Goal: Check status: Check status

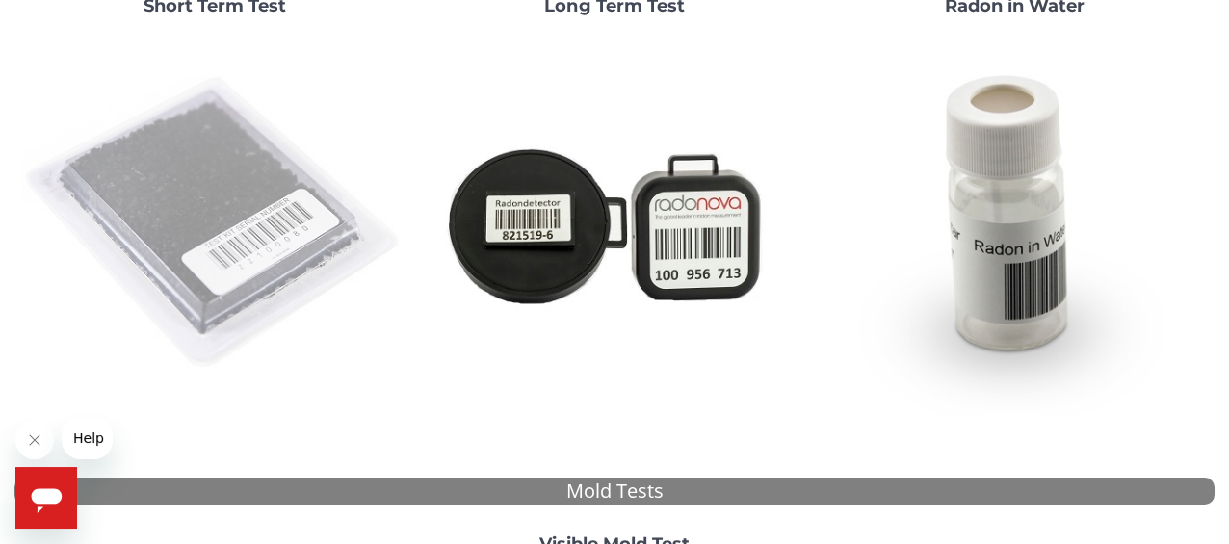
scroll to position [289, 0]
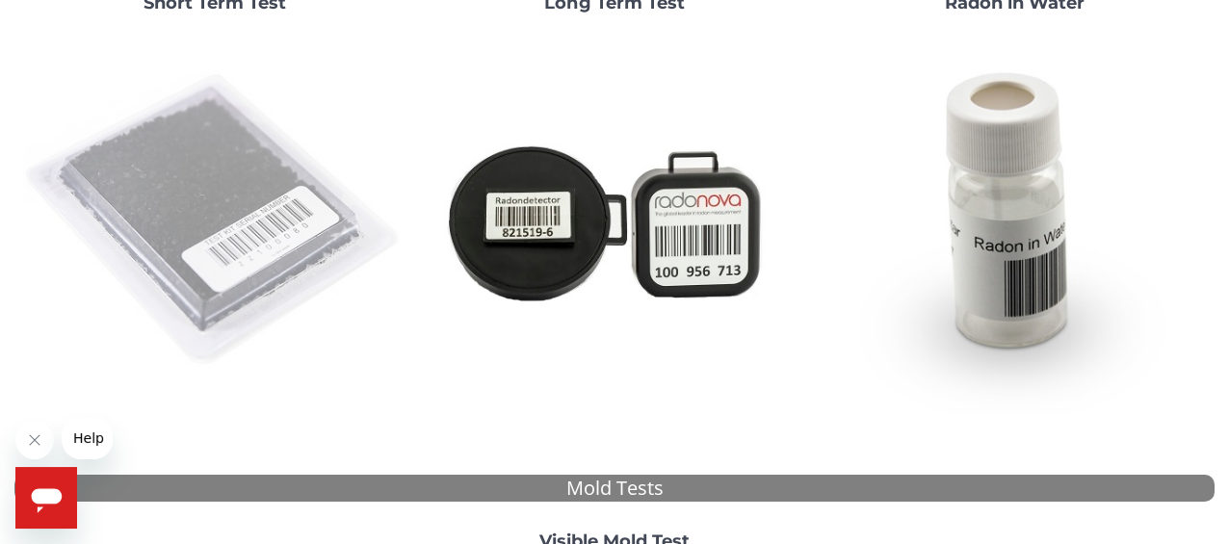
click at [281, 248] on img at bounding box center [214, 220] width 384 height 384
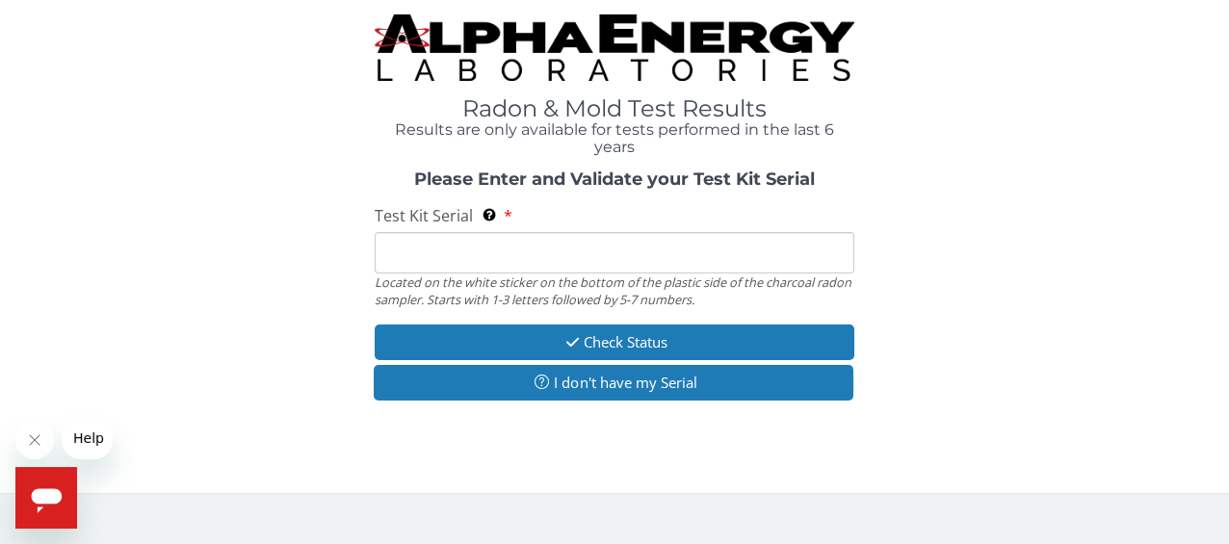
scroll to position [0, 0]
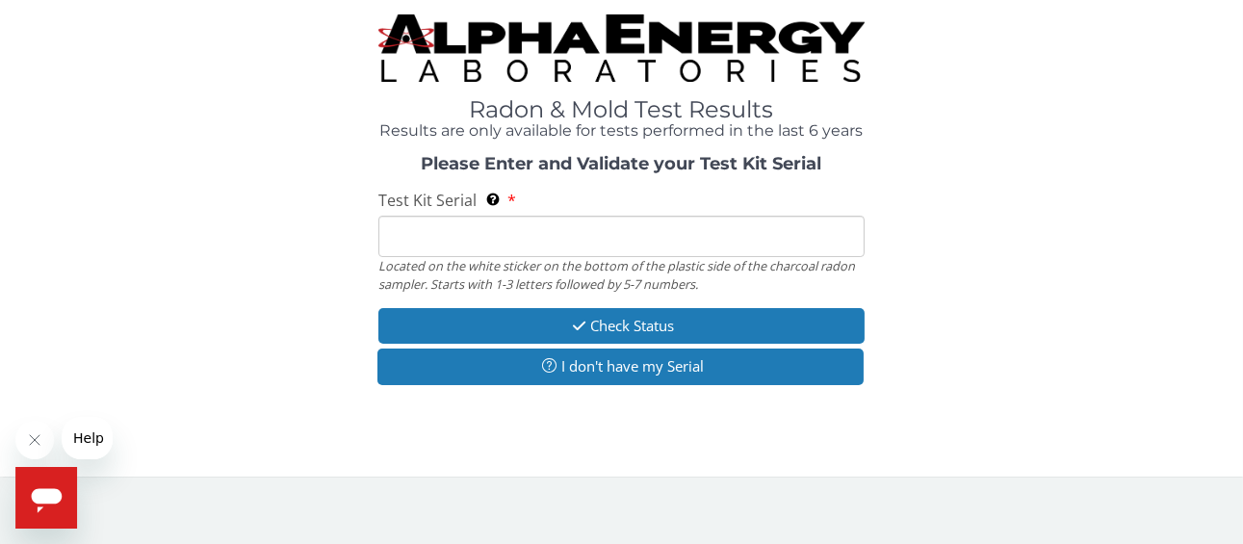
click at [462, 233] on input "Test Kit Serial Located on the white sticker on the bottom of the plastic side …" at bounding box center [621, 236] width 485 height 41
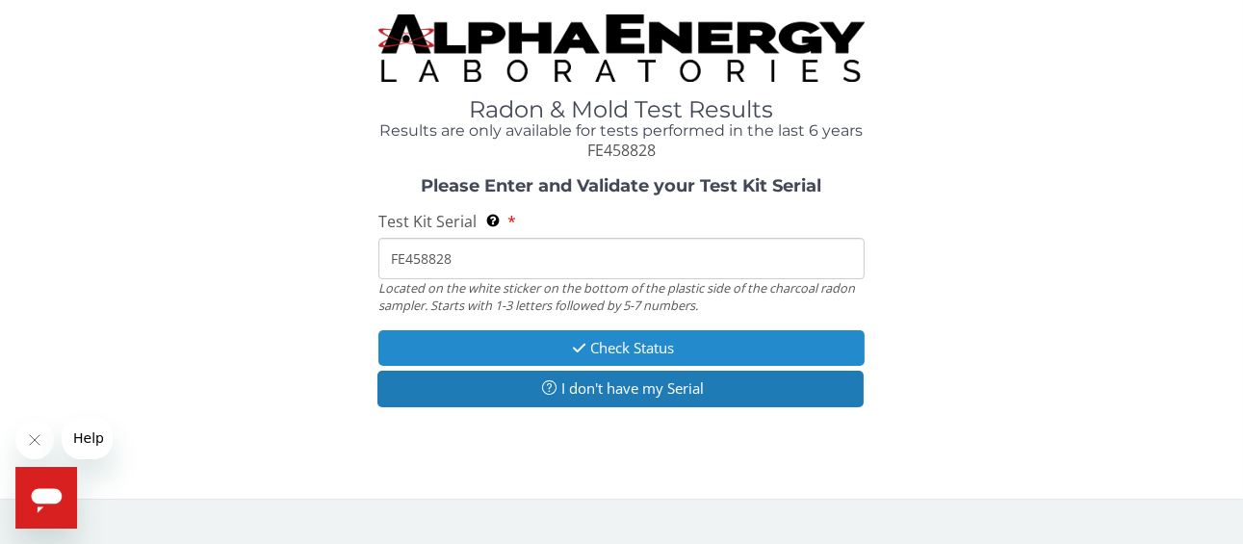
type input "FE458828"
click at [673, 351] on button "Check Status" at bounding box center [621, 348] width 485 height 36
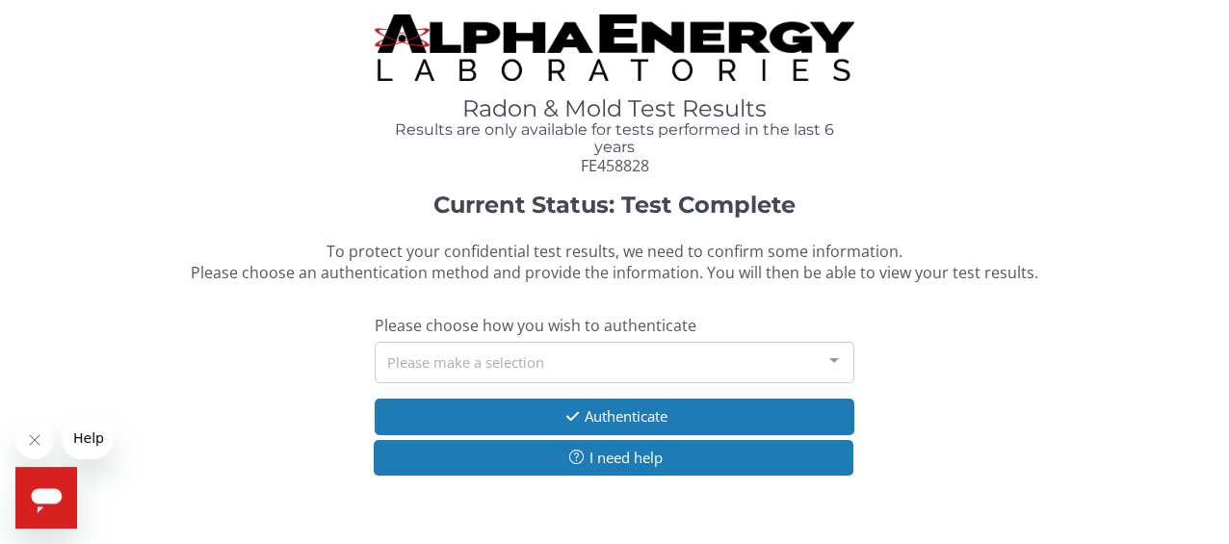
click at [477, 371] on div "Please make a selection" at bounding box center [615, 362] width 480 height 41
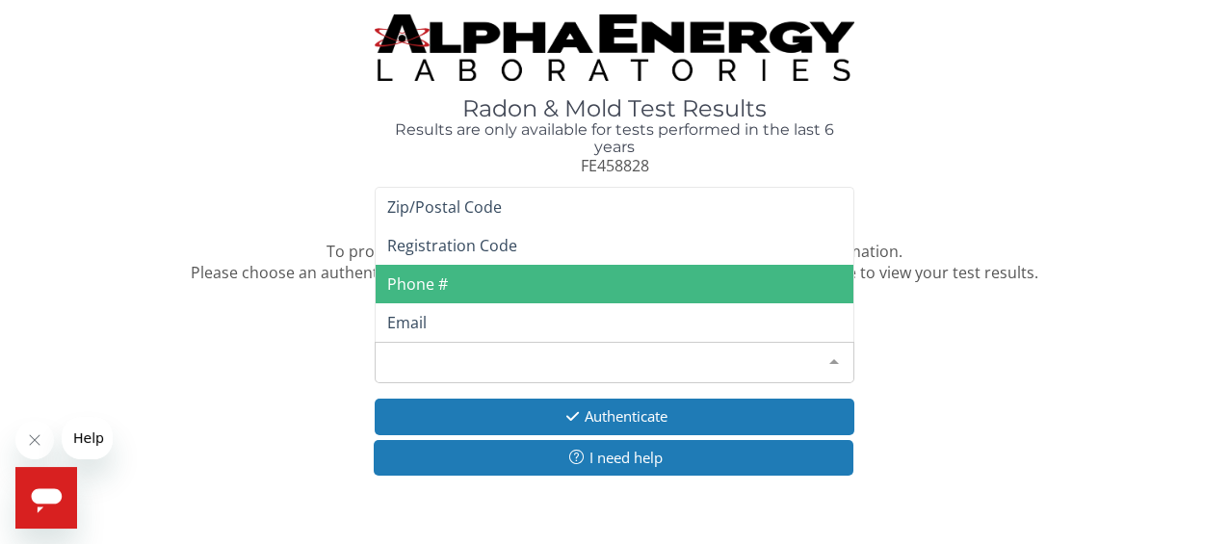
click at [456, 285] on span "Phone #" at bounding box center [615, 284] width 478 height 39
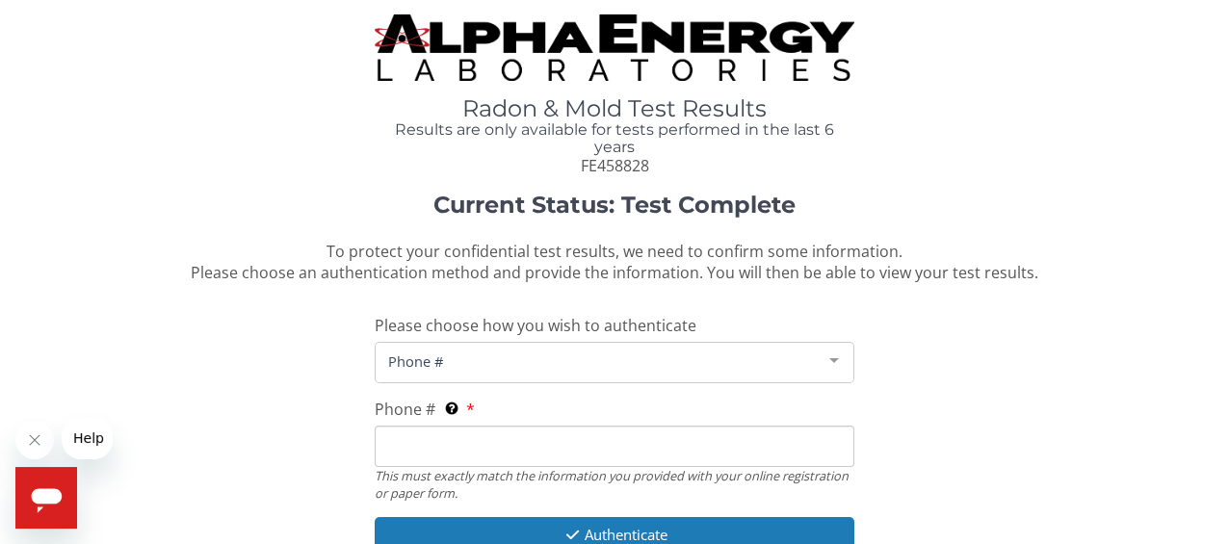
click at [418, 446] on input "Phone # This must exactly match the information you provided with your online r…" at bounding box center [615, 446] width 480 height 41
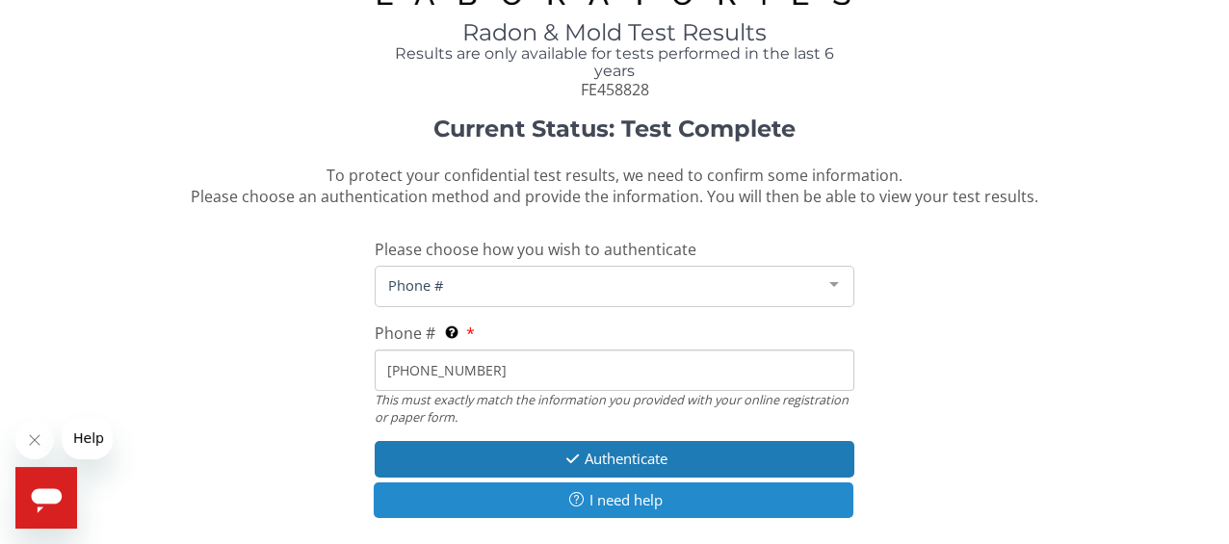
scroll to position [96, 0]
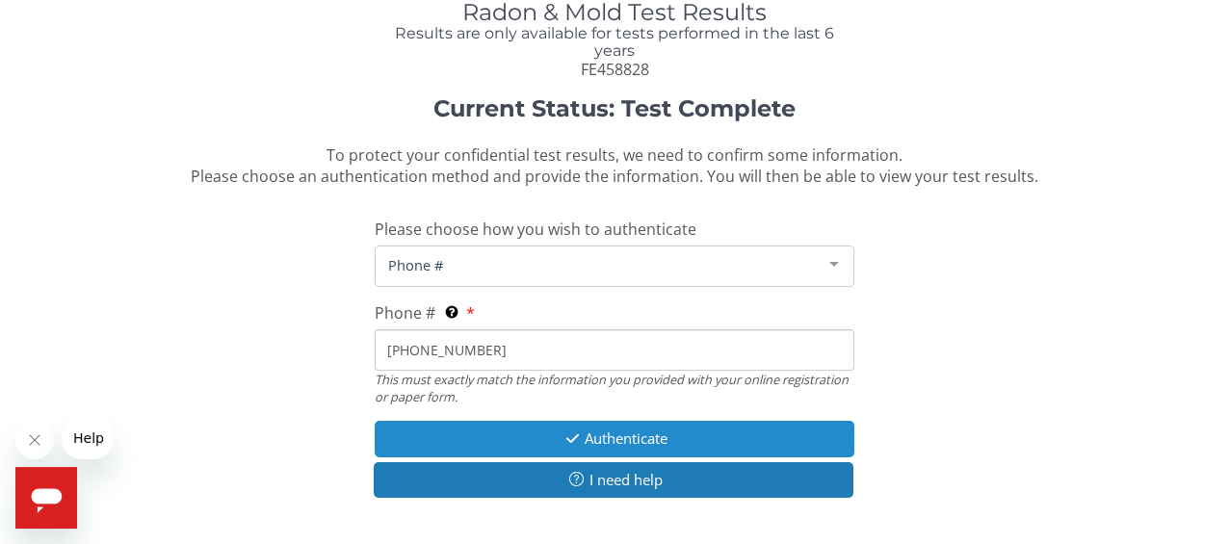
type input "[PHONE_NUMBER]"
click at [569, 452] on button "Authenticate" at bounding box center [615, 439] width 480 height 36
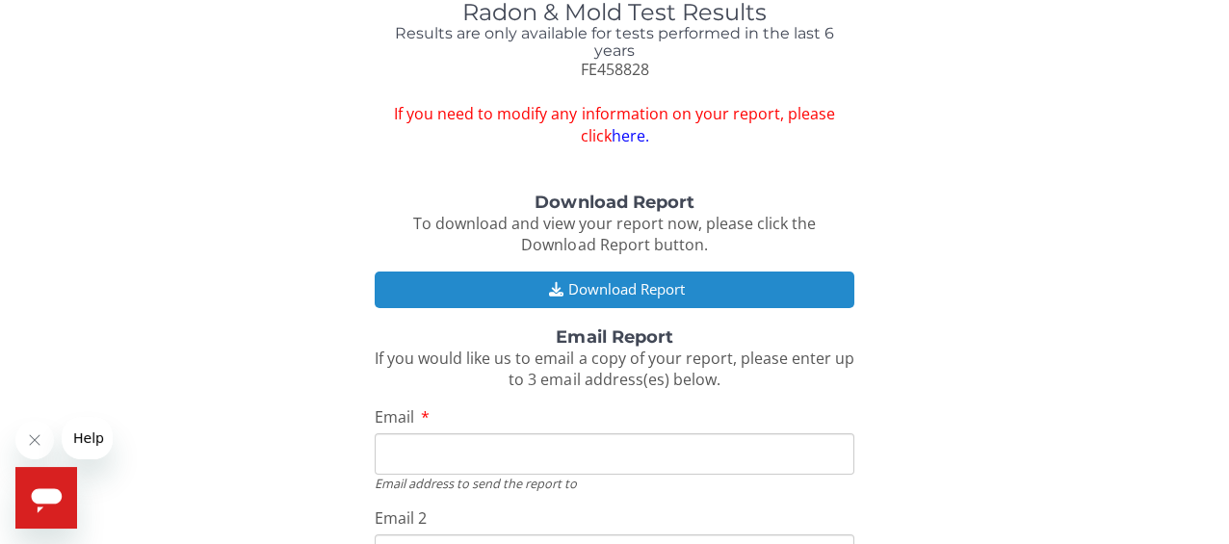
click at [601, 291] on button "Download Report" at bounding box center [615, 290] width 480 height 36
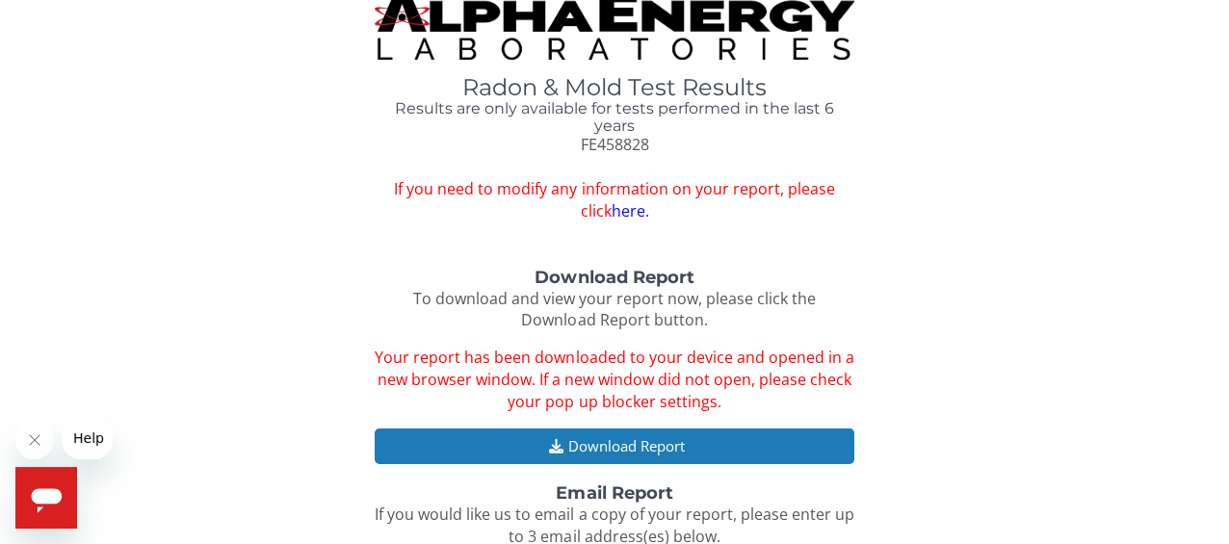
scroll to position [0, 0]
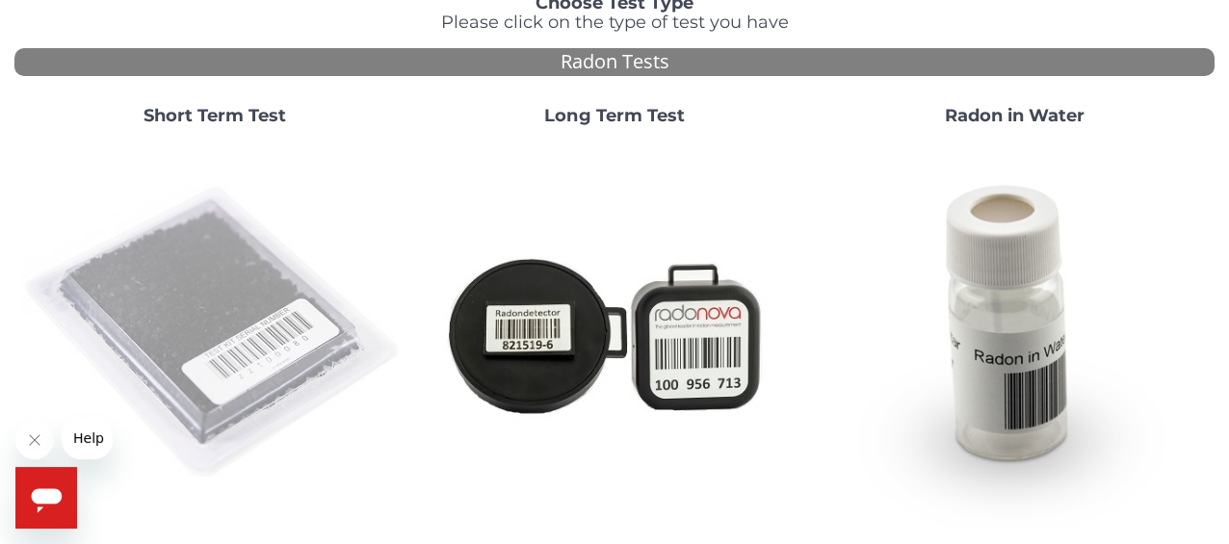
scroll to position [192, 0]
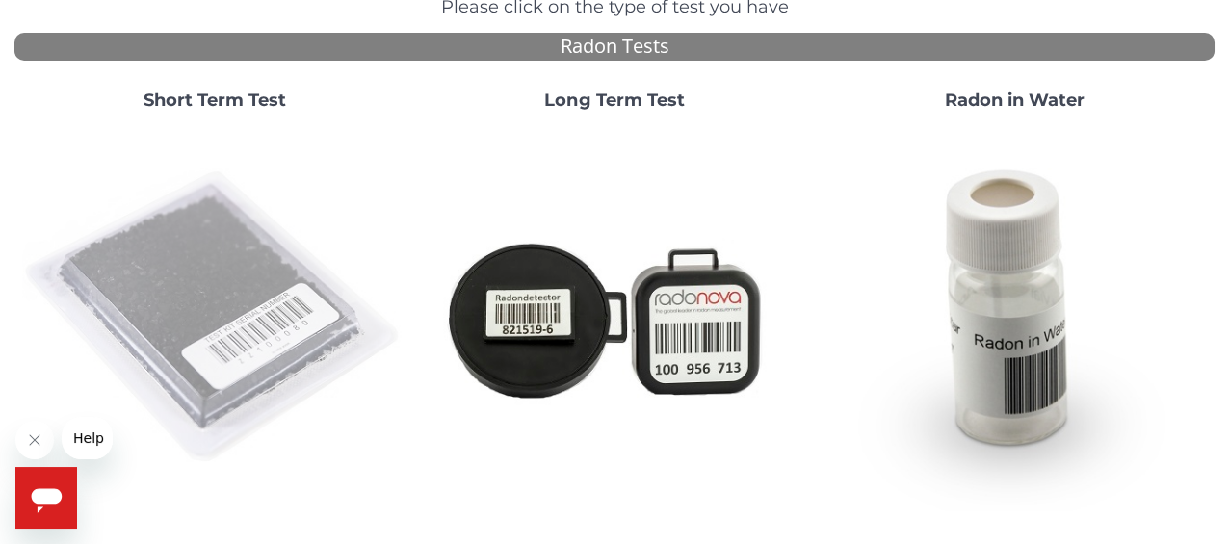
click at [188, 285] on img at bounding box center [214, 317] width 384 height 384
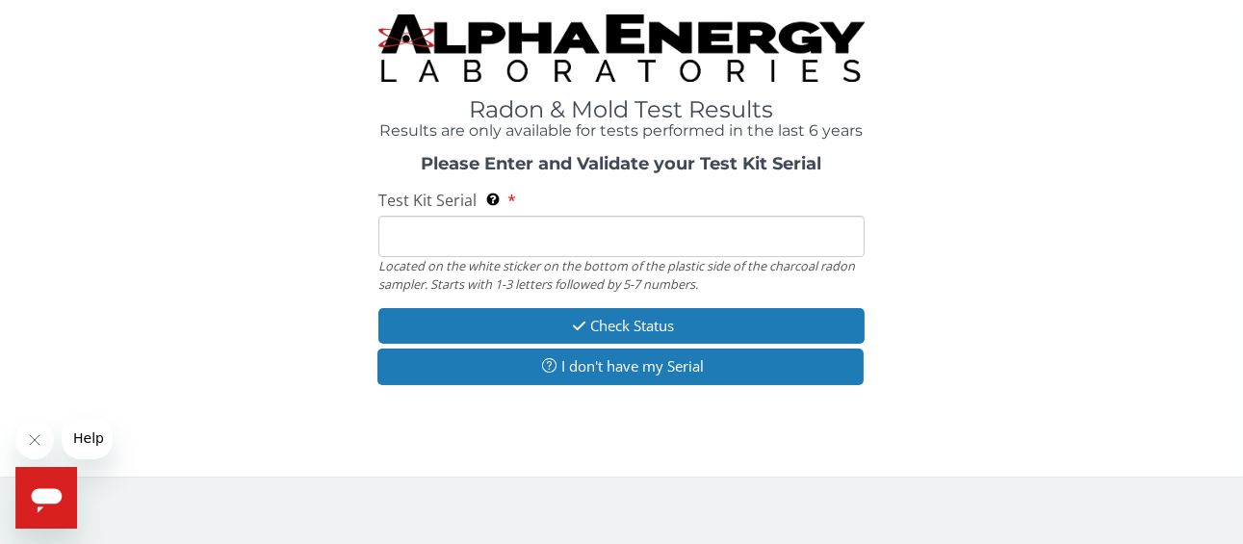
click at [486, 241] on input "Test Kit Serial Located on the white sticker on the bottom of the plastic side …" at bounding box center [621, 236] width 485 height 41
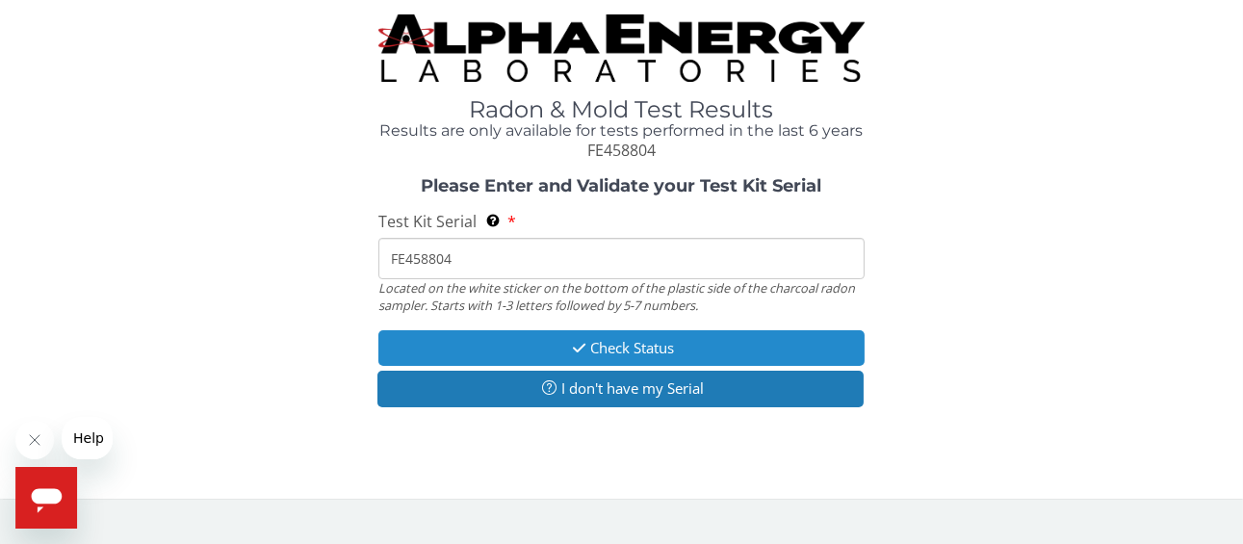
type input "FE458804"
click at [621, 350] on button "Check Status" at bounding box center [621, 348] width 485 height 36
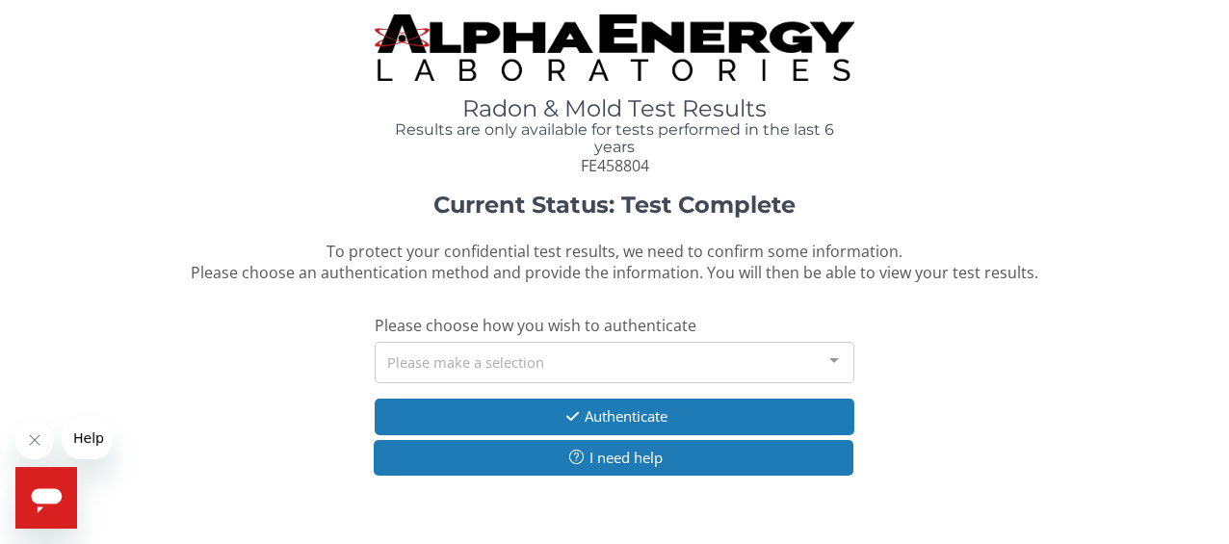
click at [619, 355] on div "Please make a selection" at bounding box center [615, 362] width 480 height 41
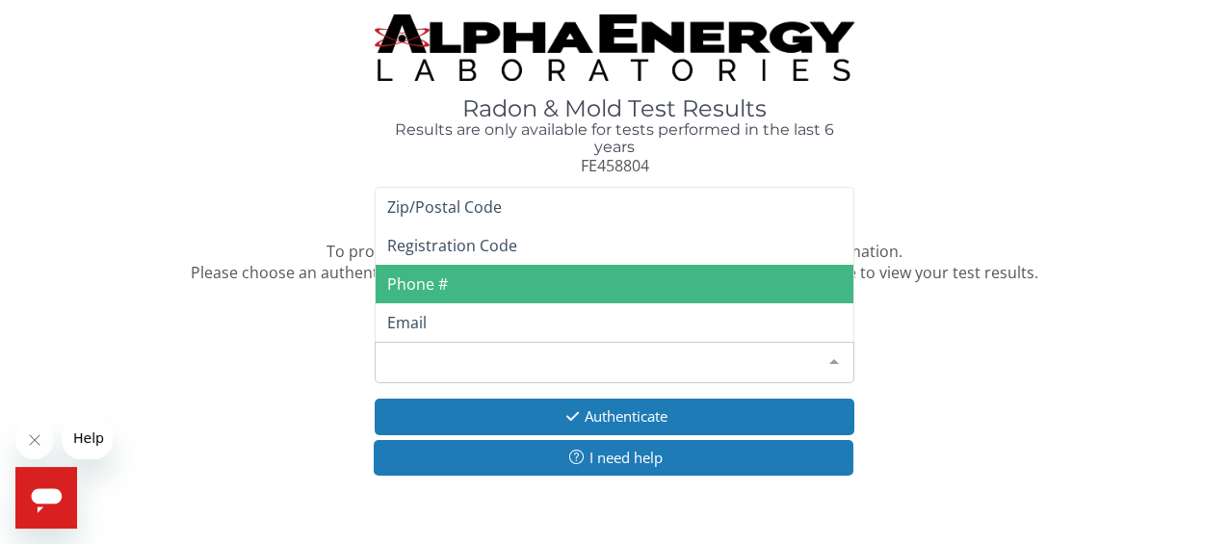
click at [538, 266] on span "Phone #" at bounding box center [615, 284] width 478 height 39
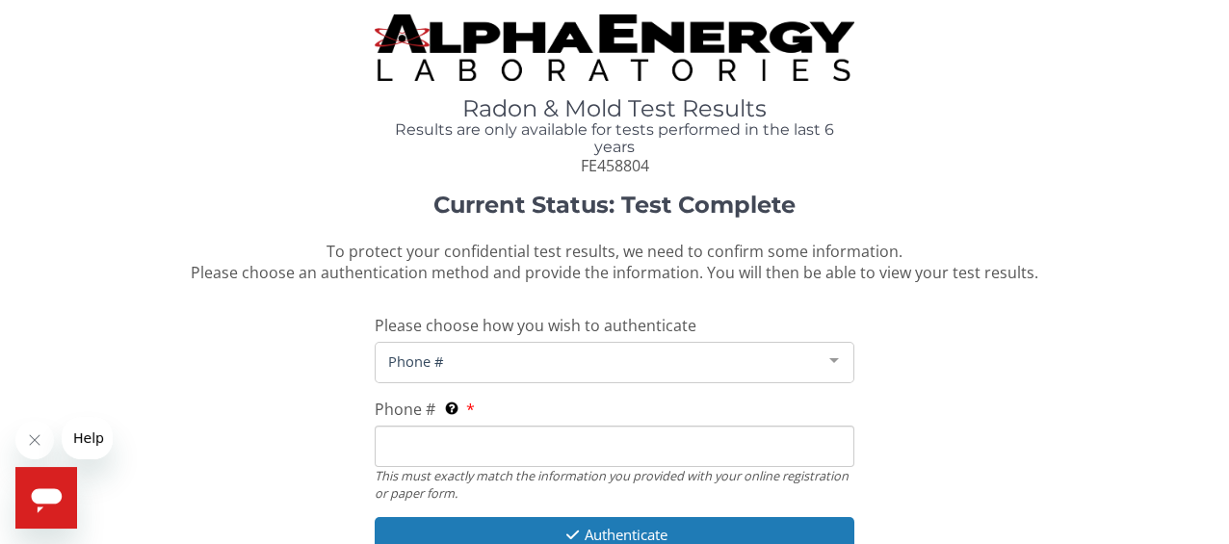
click at [447, 441] on input "Phone # This must exactly match the information you provided with your online r…" at bounding box center [615, 446] width 480 height 41
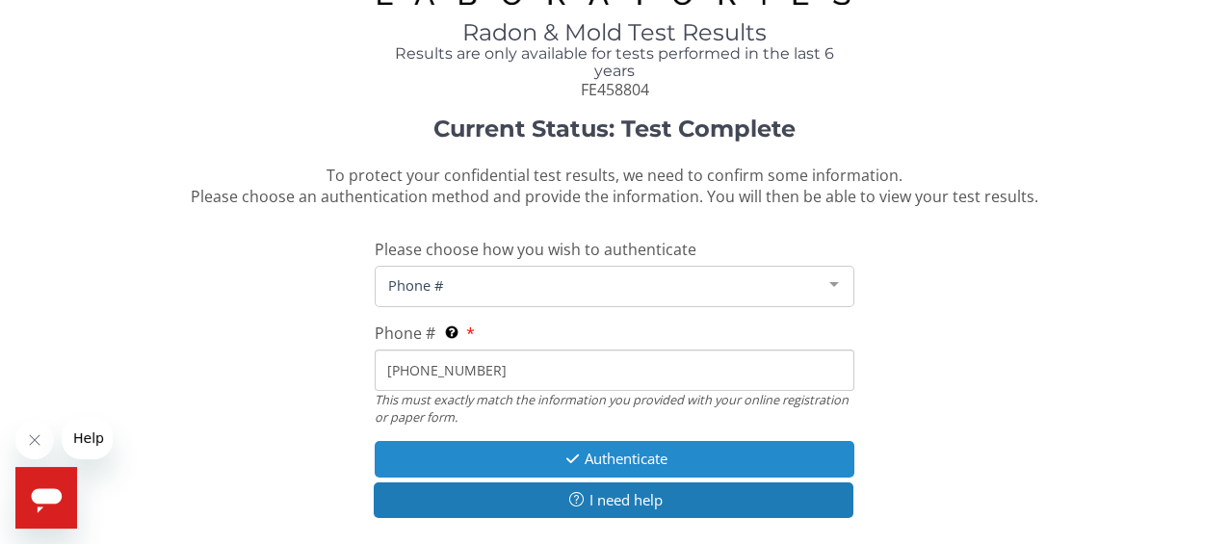
scroll to position [96, 0]
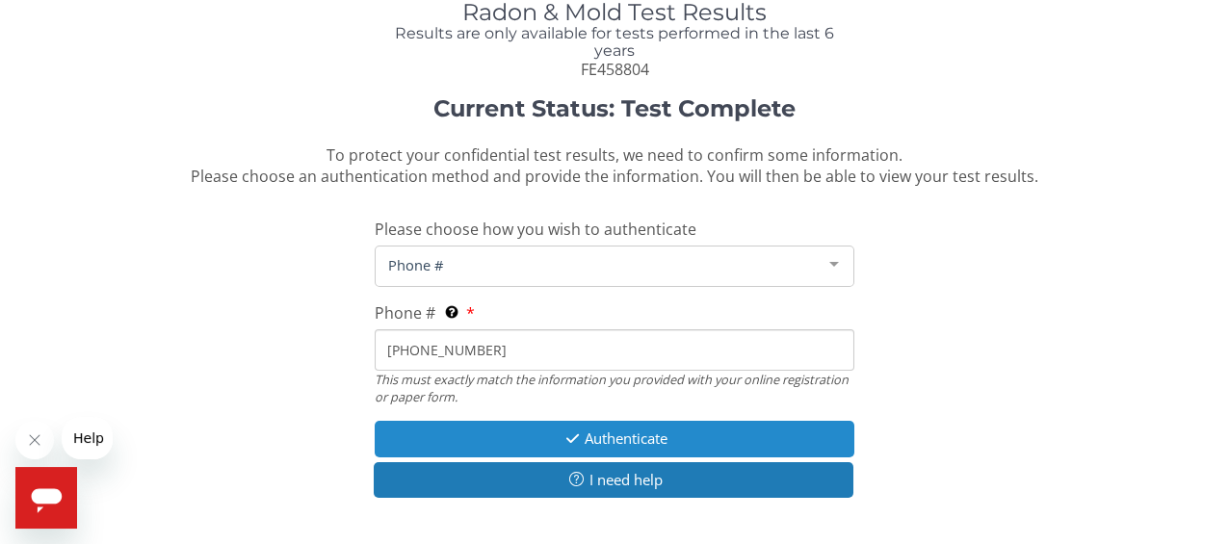
type input "[PHONE_NUMBER]"
click at [551, 439] on button "Authenticate" at bounding box center [615, 439] width 480 height 36
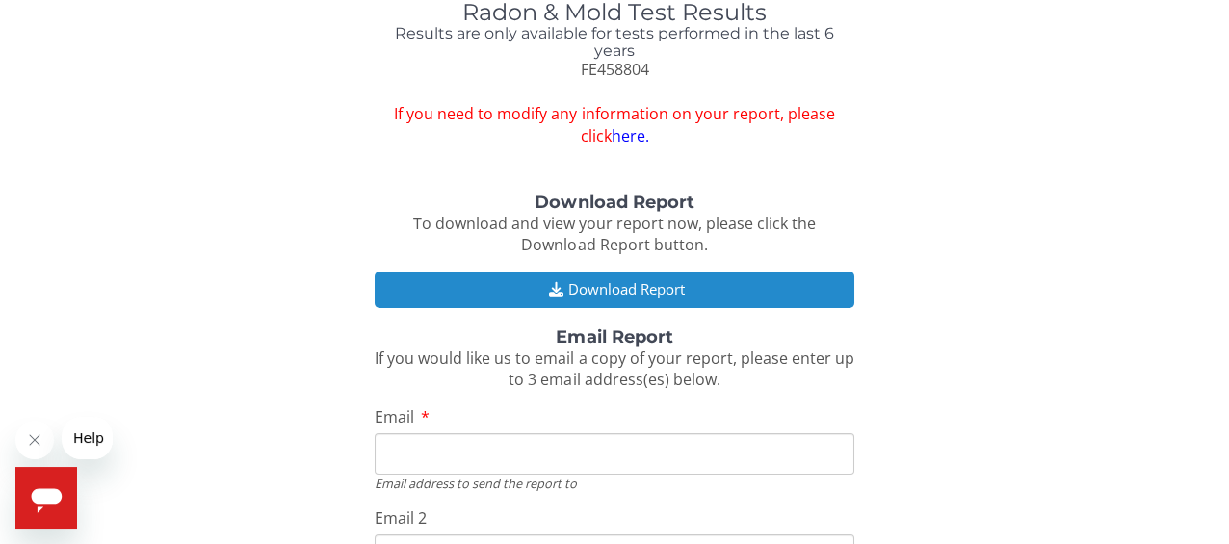
click at [615, 302] on button "Download Report" at bounding box center [615, 290] width 480 height 36
